Goal: Task Accomplishment & Management: Manage account settings

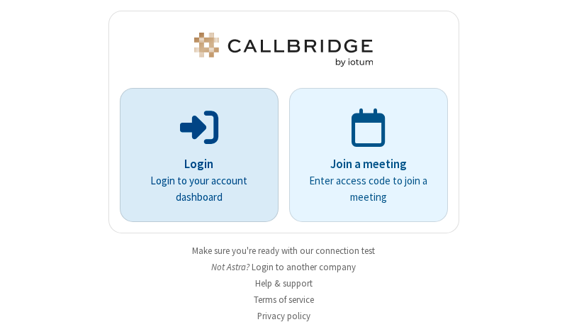
click at [194, 164] on p "Login" at bounding box center [199, 164] width 119 height 18
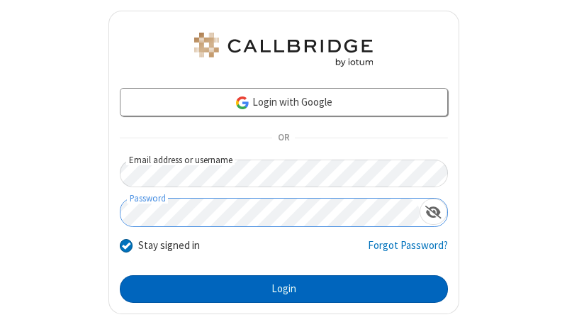
click at [278, 289] on button "Login" at bounding box center [284, 289] width 328 height 28
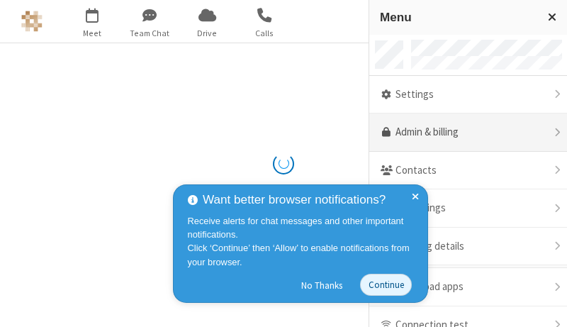
click at [463, 133] on link "Admin & billing" at bounding box center [469, 132] width 198 height 38
